Goal: Check status

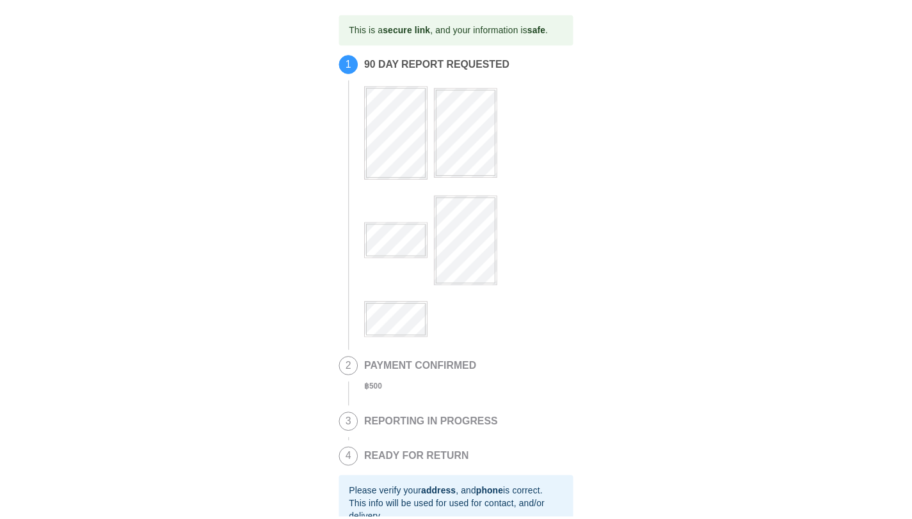
scroll to position [189, 0]
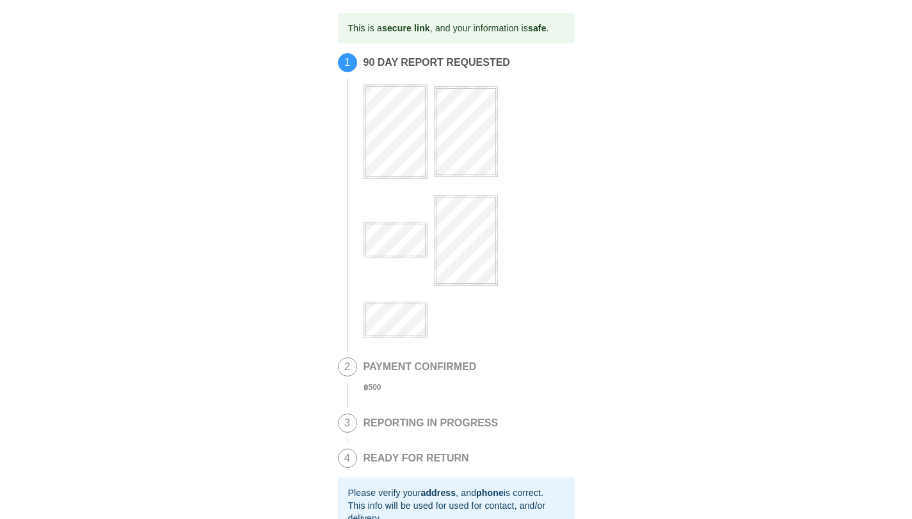
scroll to position [189, 0]
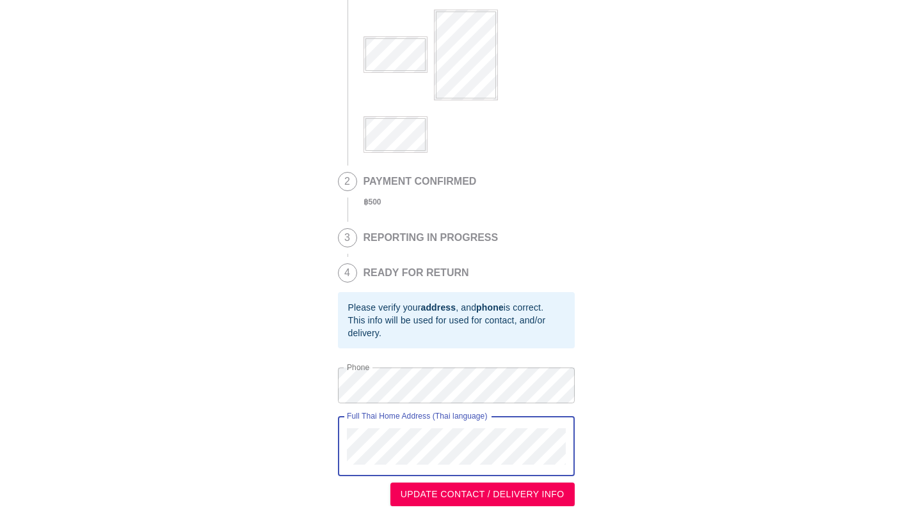
click at [328, 429] on div "This is a secure link , and your information is safe . 1 90 DAY REPORT REQUESTE…" at bounding box center [456, 166] width 886 height 679
